Goal: Transaction & Acquisition: Purchase product/service

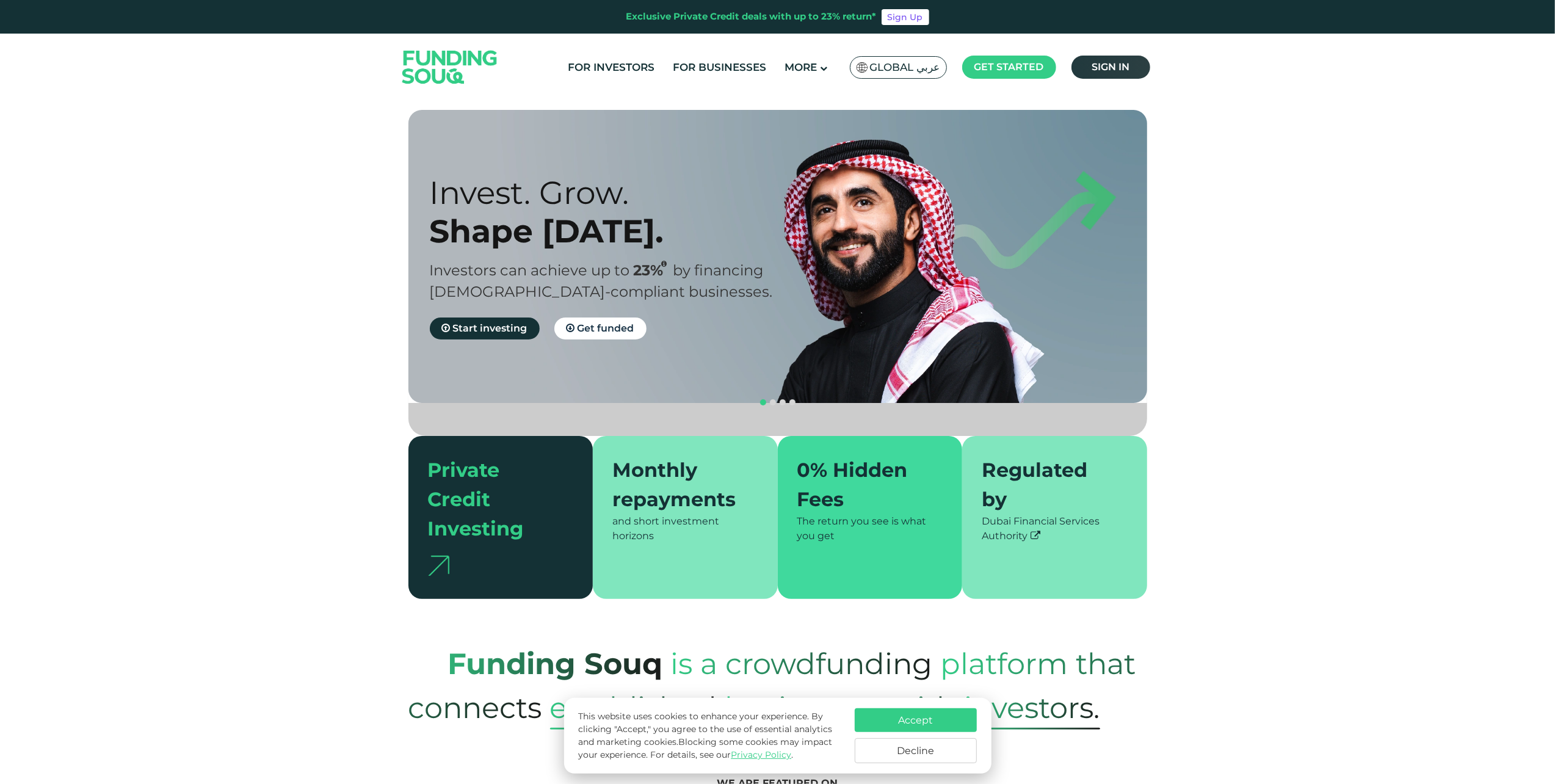
click at [1095, 72] on span "Sign in" at bounding box center [1111, 67] width 38 height 12
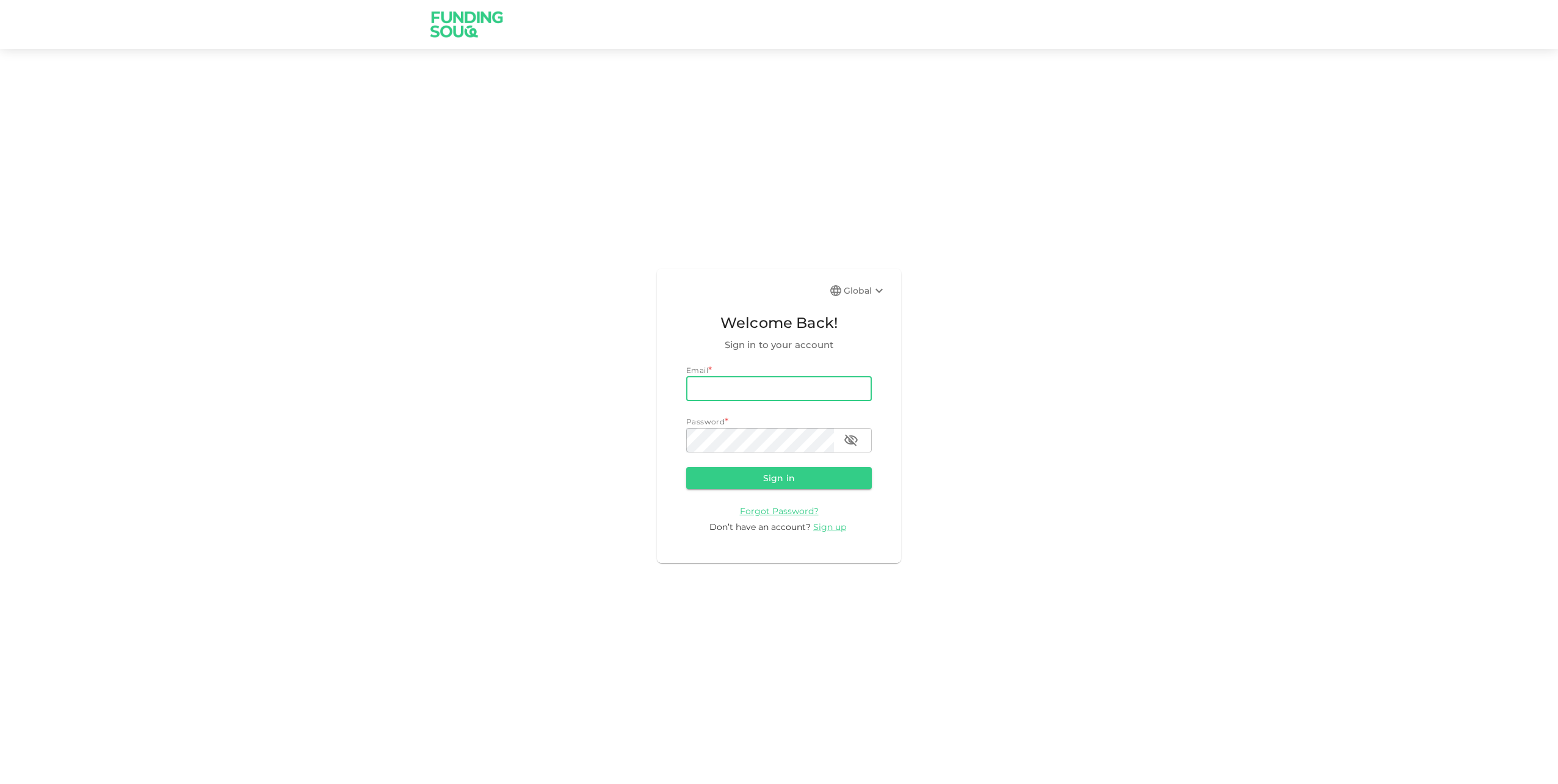
click at [737, 381] on input "email" at bounding box center [779, 388] width 186 height 25
type input "hkmagia@hotmail.com"
click at [772, 478] on button "Sign in" at bounding box center [779, 477] width 186 height 22
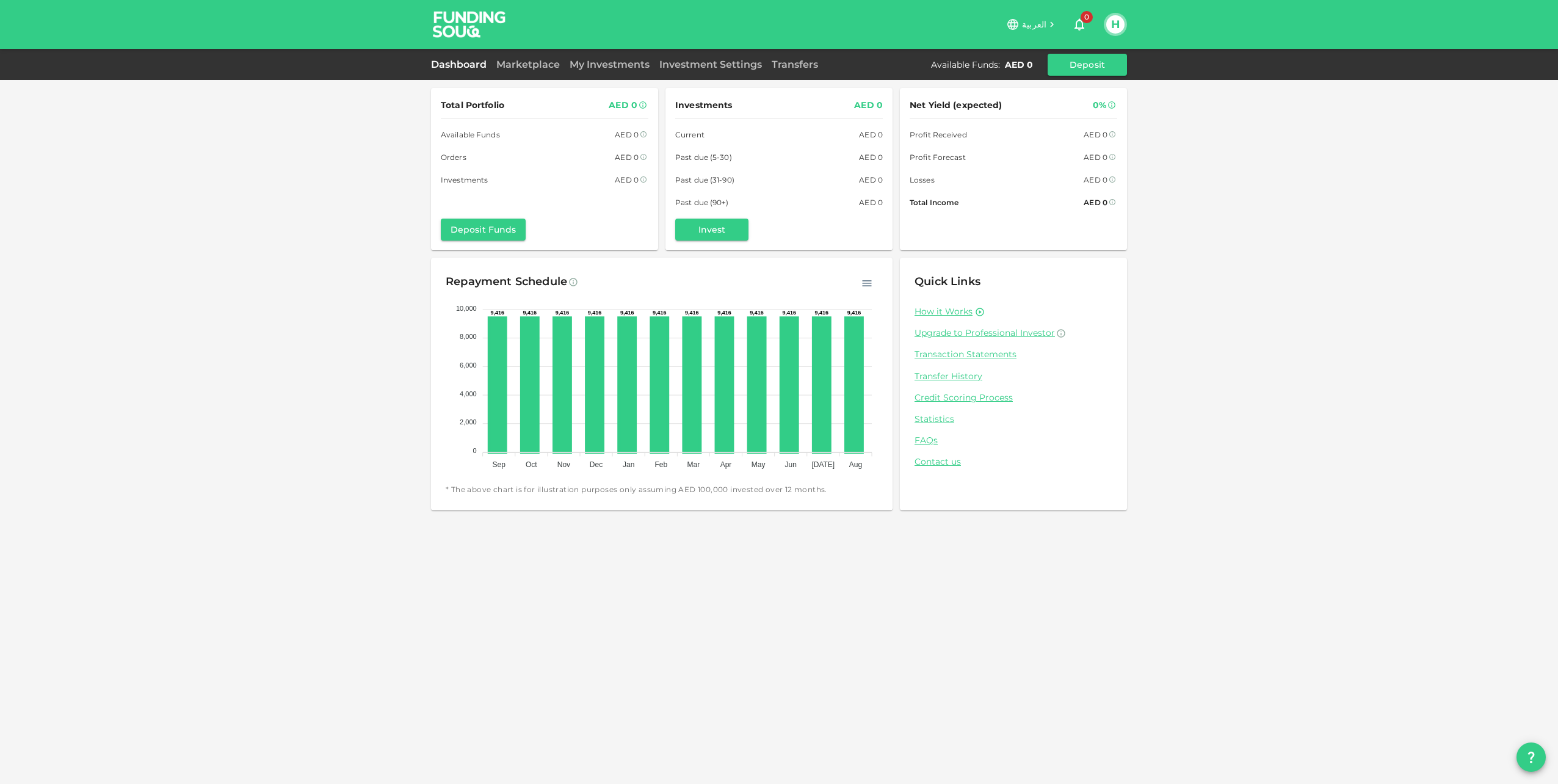
click at [548, 74] on div "Dashboard Marketplace My Investments Investment Settings Transfers Available Fu…" at bounding box center [779, 65] width 696 height 22
click at [543, 67] on link "Marketplace" at bounding box center [528, 65] width 74 height 12
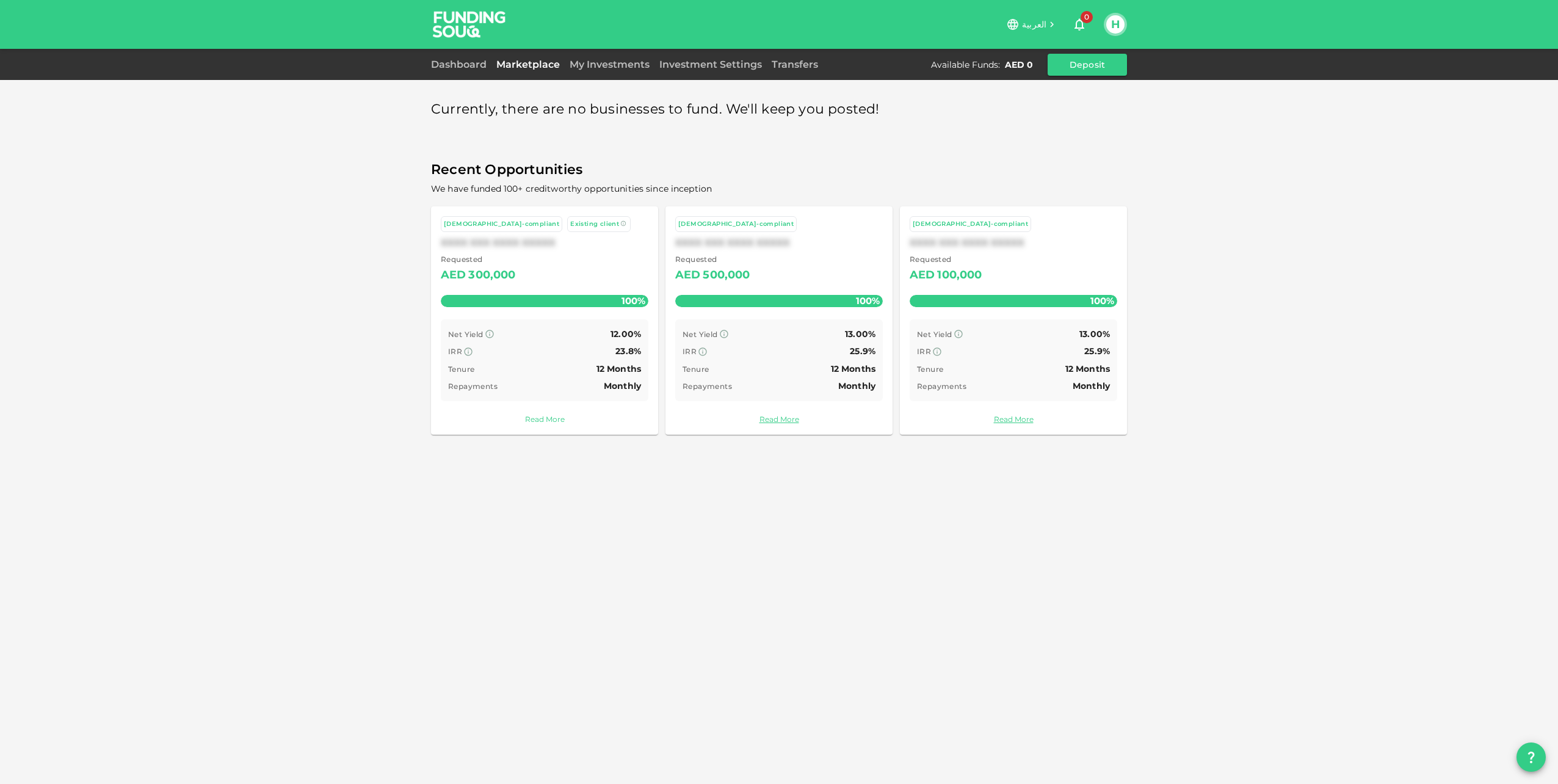
click at [549, 420] on link "Read More" at bounding box center [545, 420] width 207 height 12
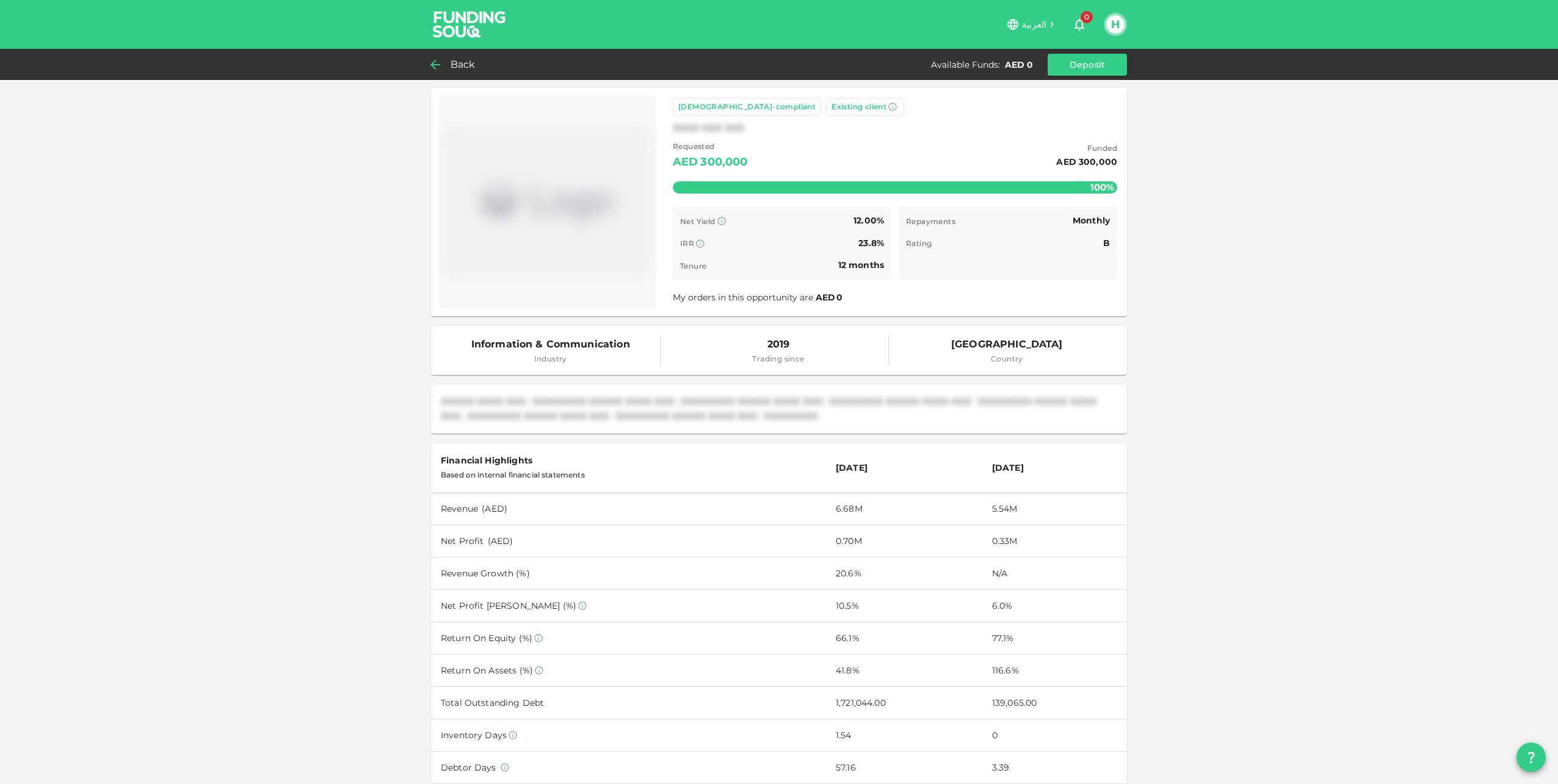
click at [450, 65] on div "Back" at bounding box center [456, 64] width 49 height 17
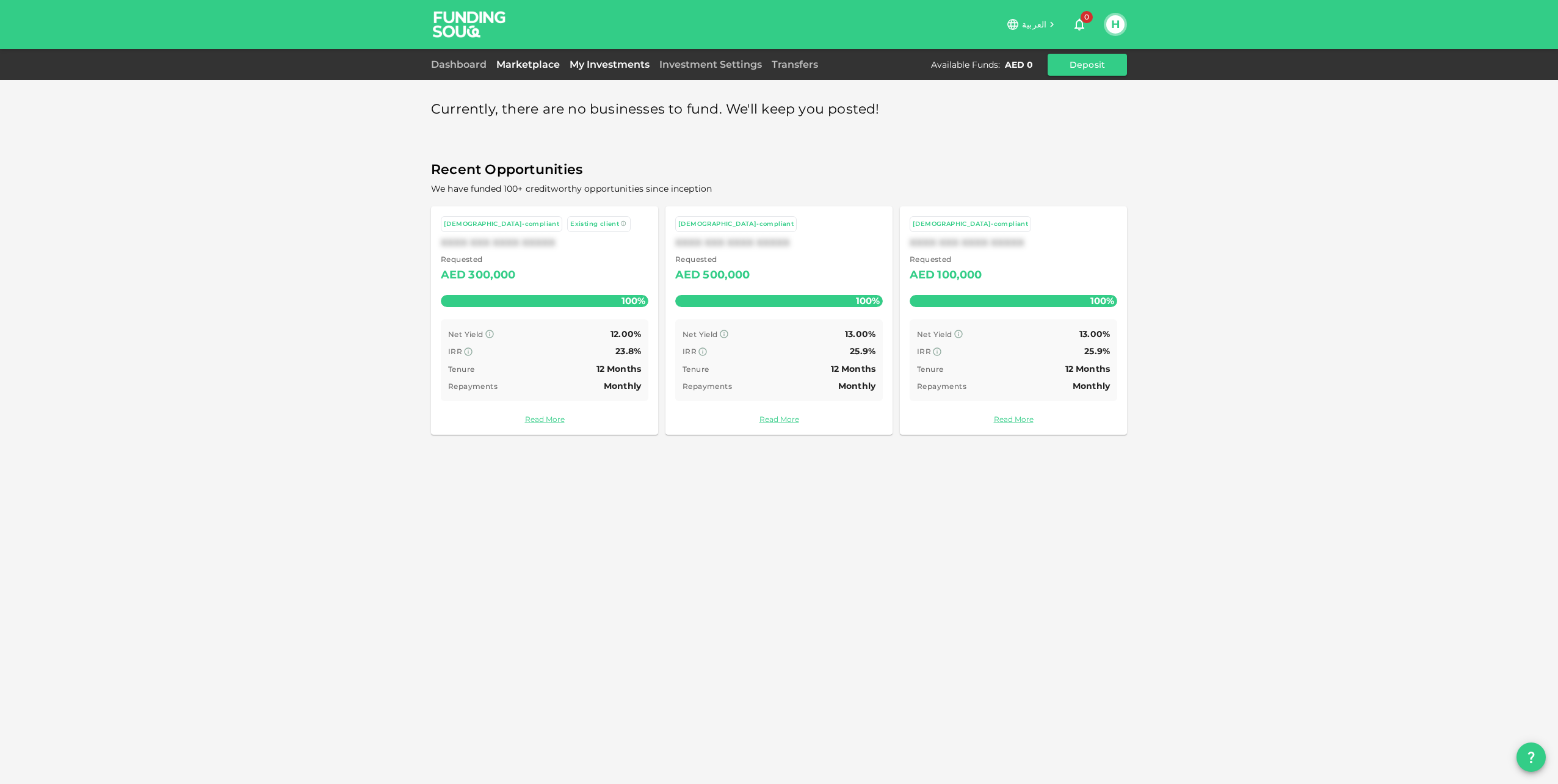
click at [648, 65] on link "My Investments" at bounding box center [609, 65] width 89 height 12
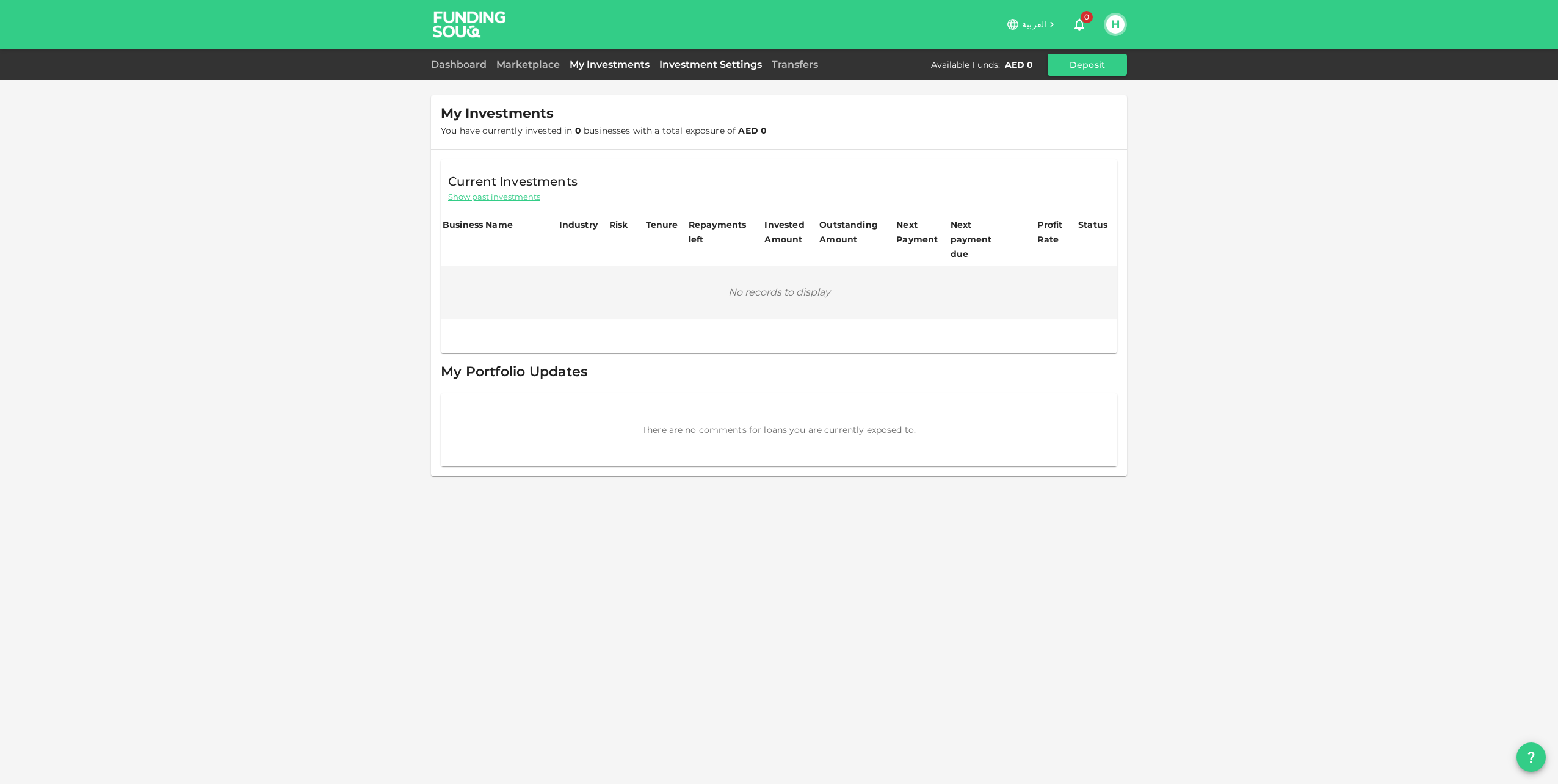
click at [714, 62] on link "Investment Settings" at bounding box center [711, 65] width 112 height 12
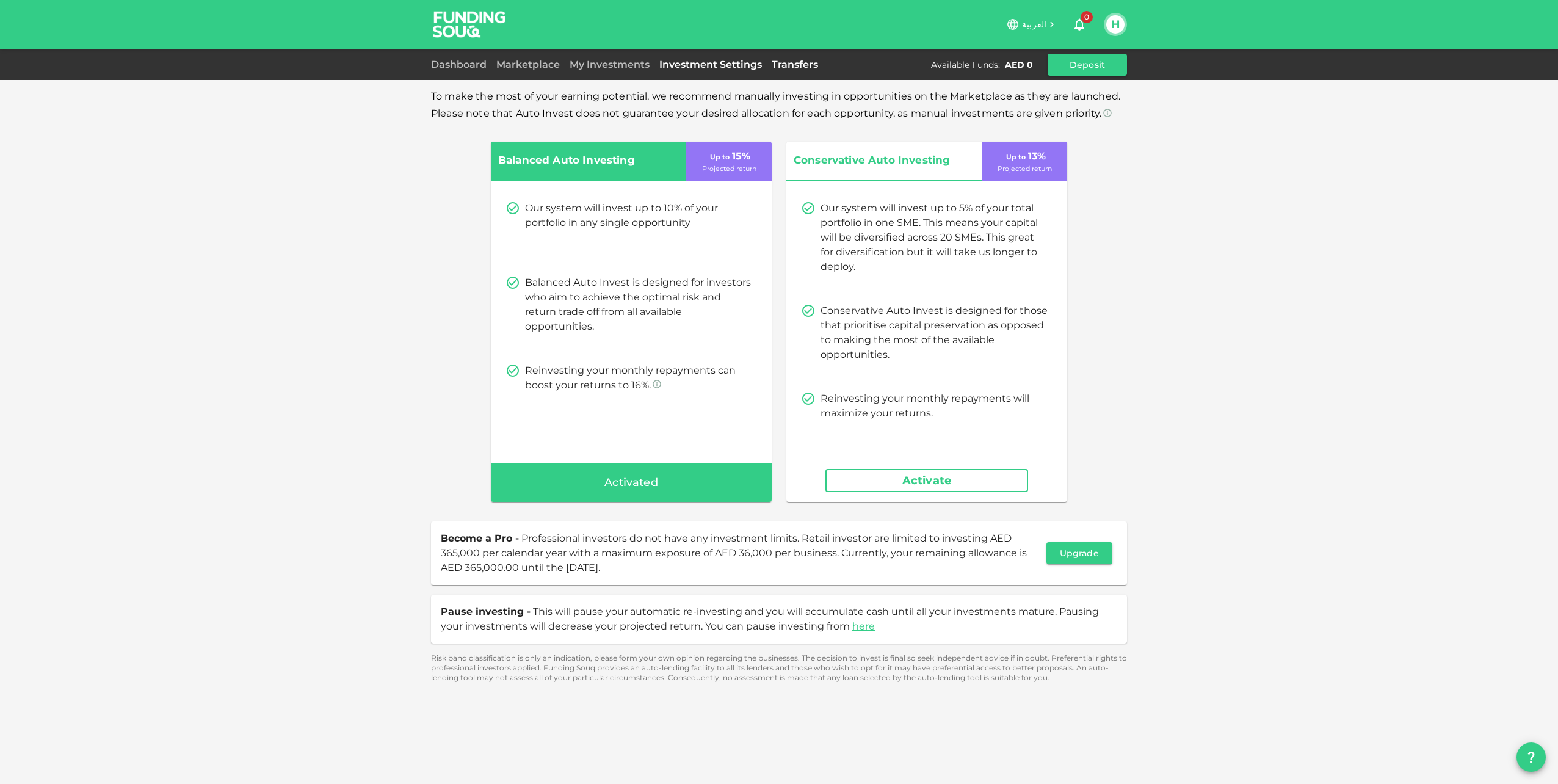
click at [791, 64] on link "Transfers" at bounding box center [794, 65] width 56 height 12
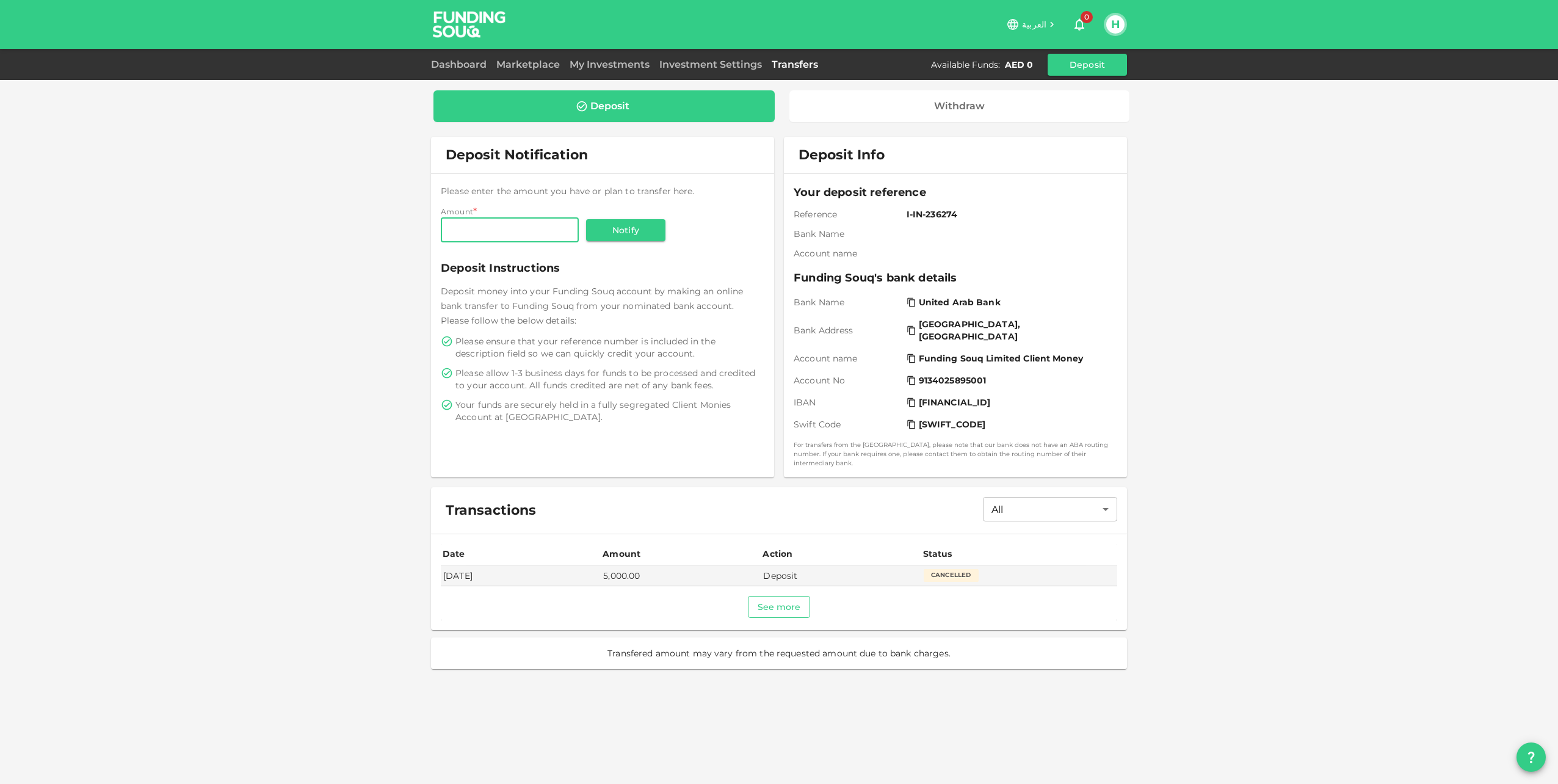
click at [773, 599] on button "See more" at bounding box center [779, 606] width 63 height 22
